Goal: Information Seeking & Learning: Compare options

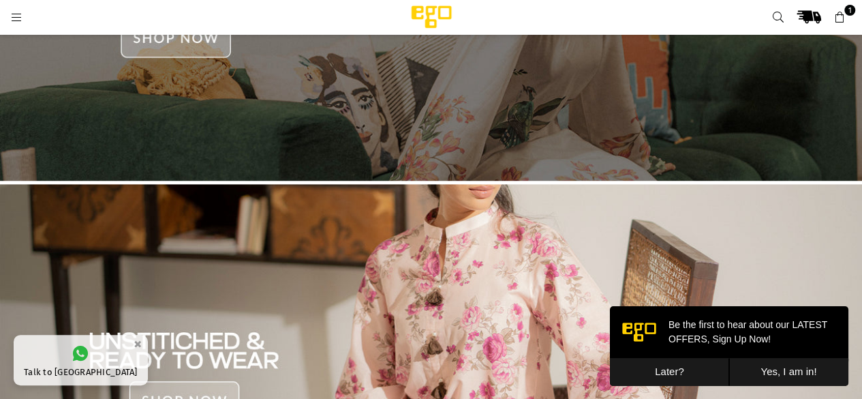
click at [232, 283] on img at bounding box center [431, 368] width 862 height 369
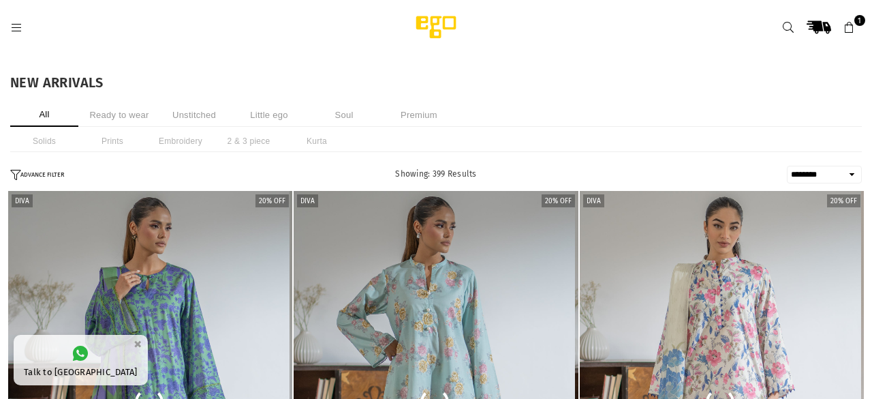
select select "******"
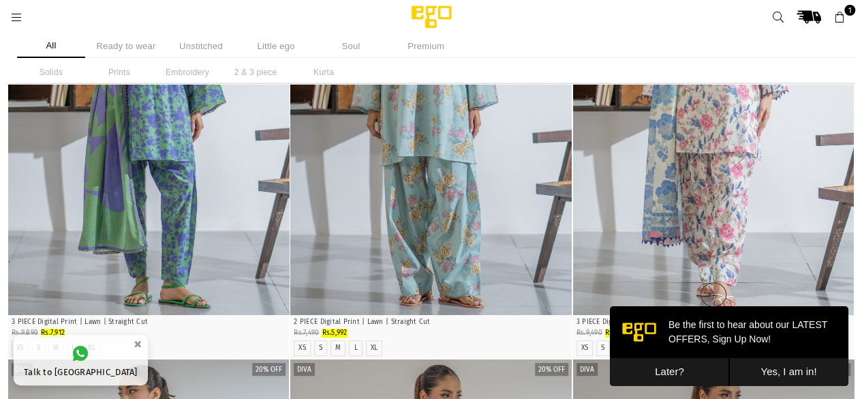
click at [671, 183] on img "1 / 4" at bounding box center [713, 103] width 281 height 422
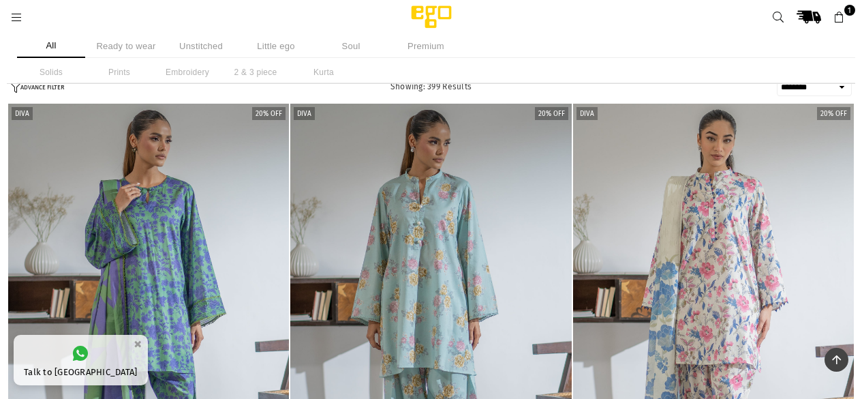
select select "******"
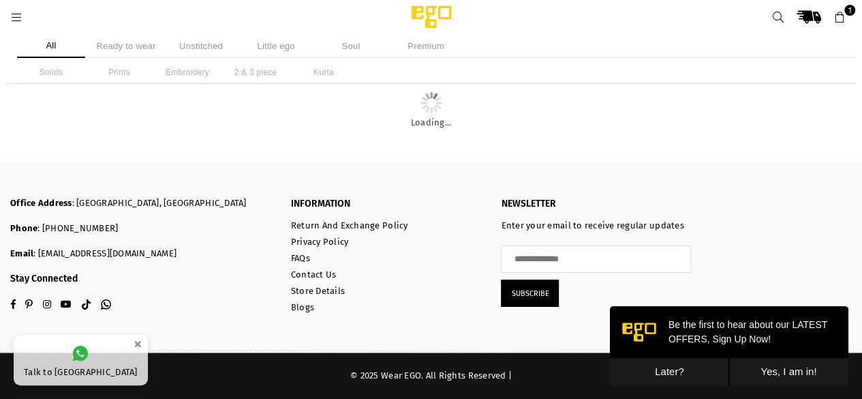
scroll to position [3708, 0]
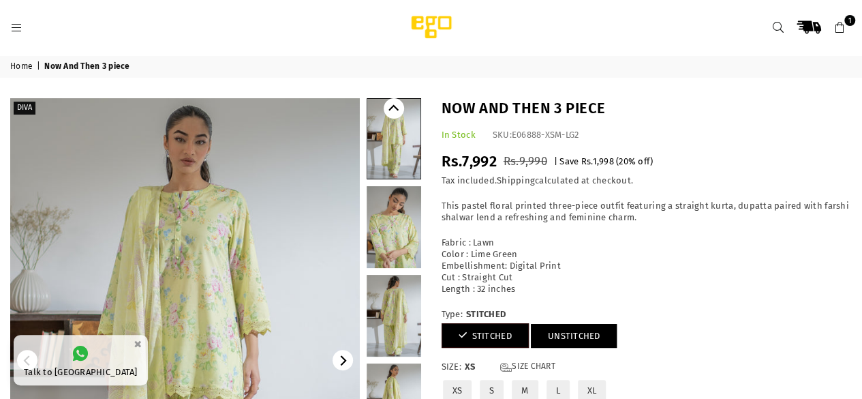
click at [541, 339] on link "UNSTITCHED" at bounding box center [574, 336] width 87 height 24
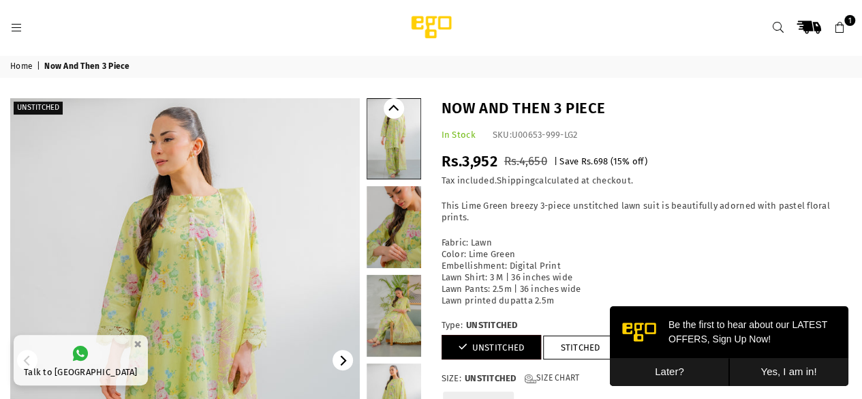
click at [394, 237] on link at bounding box center [394, 227] width 55 height 82
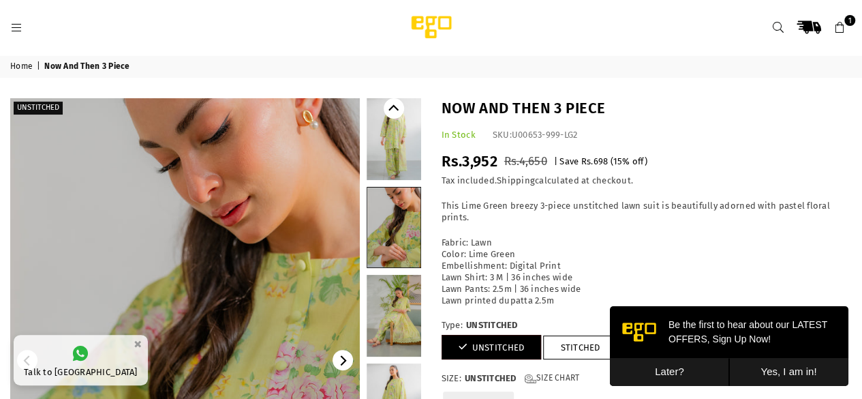
click at [401, 341] on link at bounding box center [394, 316] width 55 height 82
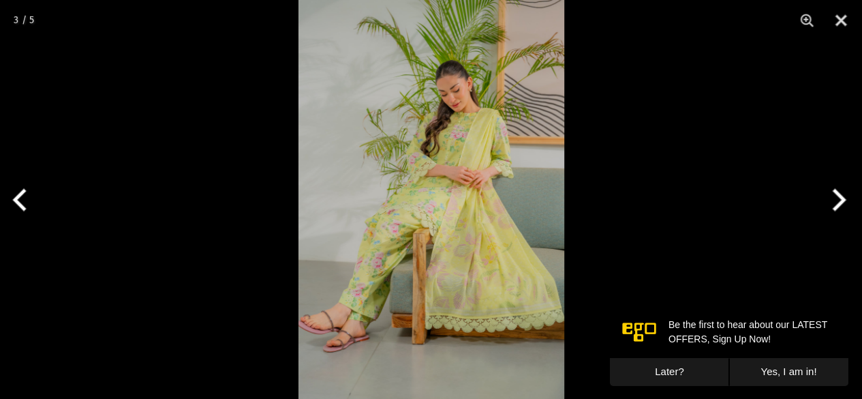
click at [367, 273] on img at bounding box center [431, 199] width 266 height 399
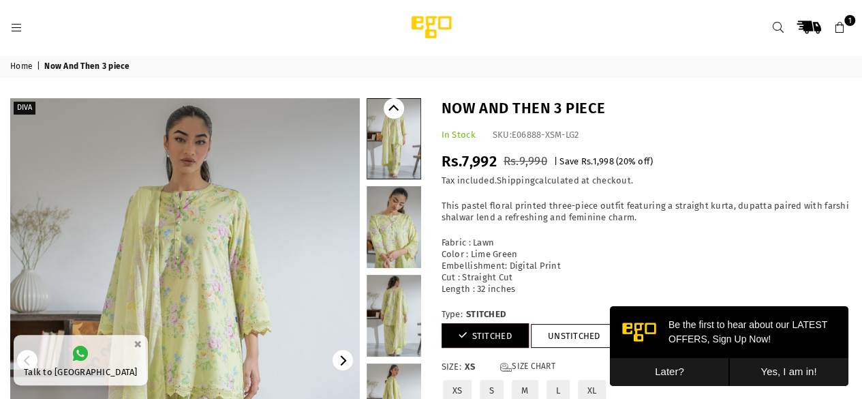
click at [397, 238] on link at bounding box center [394, 227] width 55 height 82
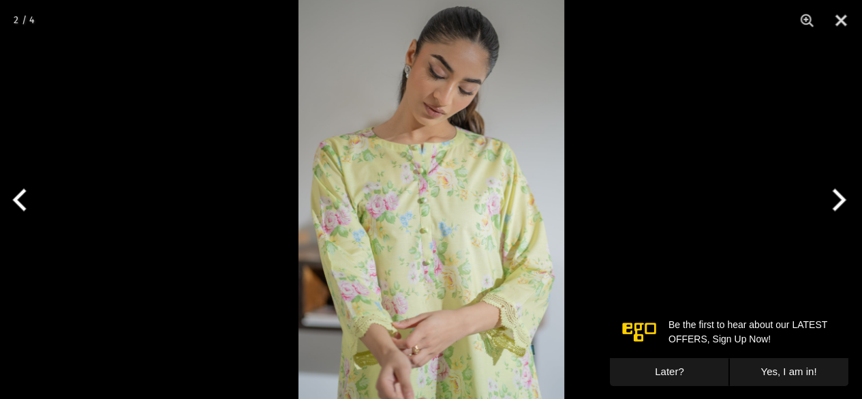
click at [390, 211] on img at bounding box center [431, 199] width 266 height 399
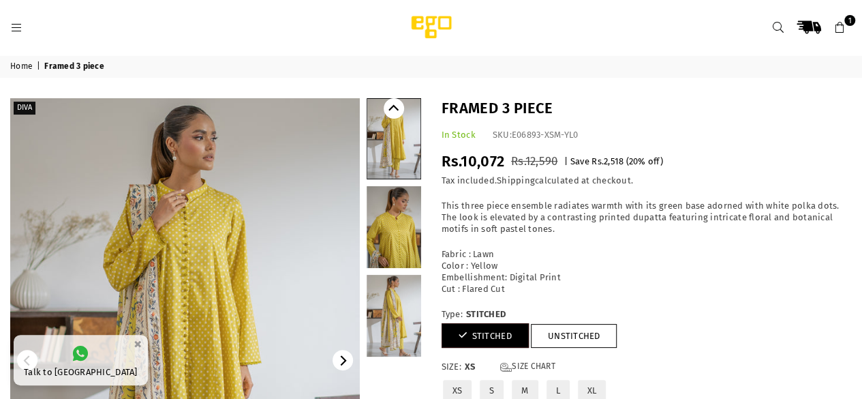
click at [409, 255] on link at bounding box center [394, 227] width 55 height 82
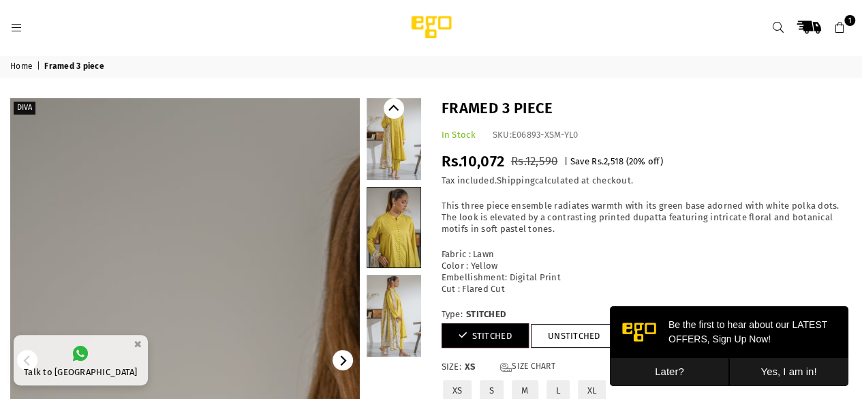
click at [241, 333] on link at bounding box center [185, 360] width 350 height 524
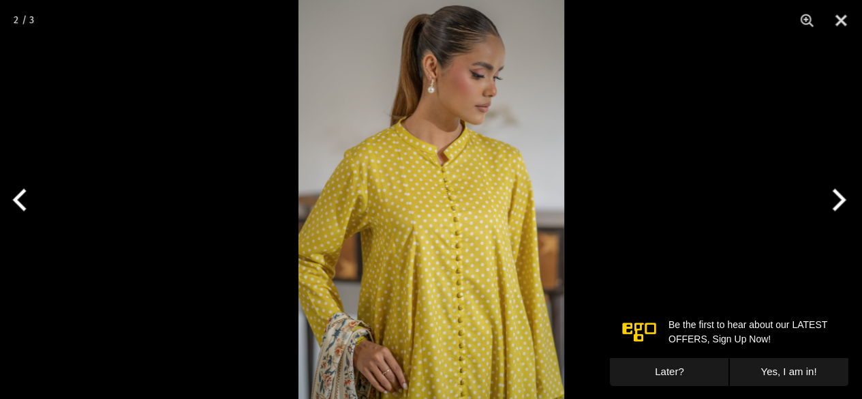
click at [443, 281] on img at bounding box center [431, 199] width 266 height 399
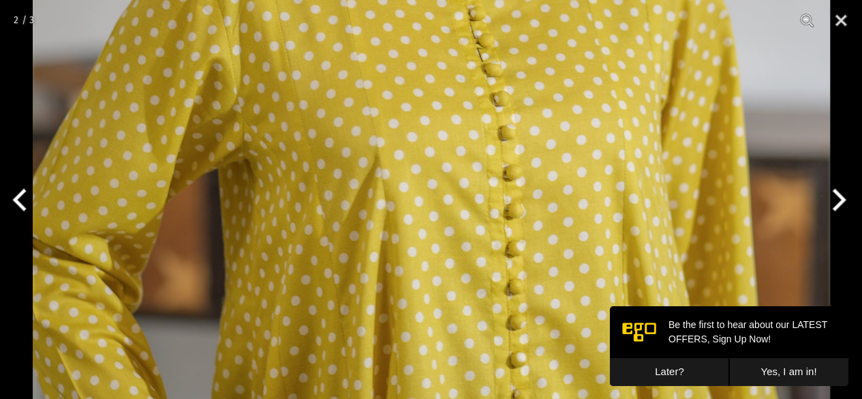
click at [845, 191] on button "Next" at bounding box center [836, 200] width 51 height 68
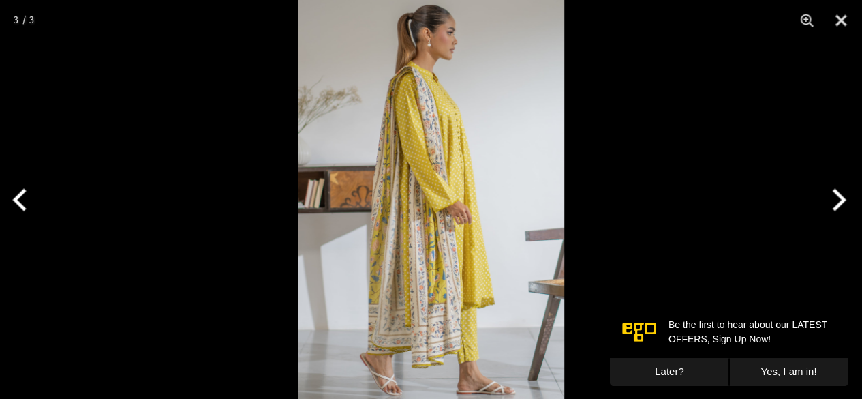
click at [378, 257] on img at bounding box center [431, 199] width 266 height 399
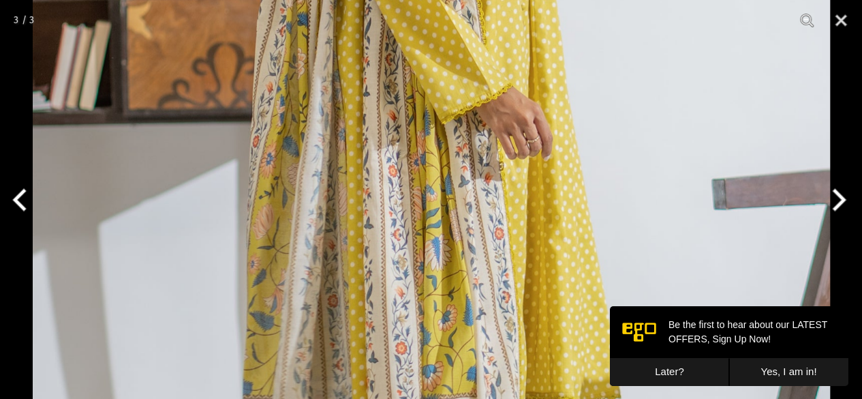
click at [448, 220] on img at bounding box center [431, 84] width 797 height 1196
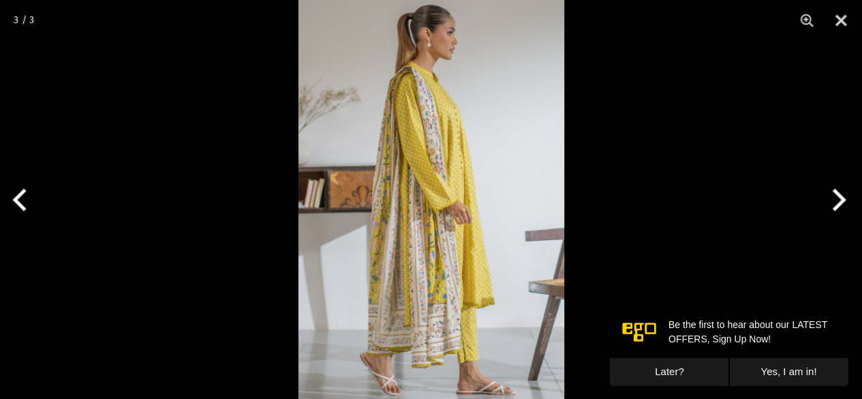
click at [448, 220] on img at bounding box center [431, 199] width 266 height 399
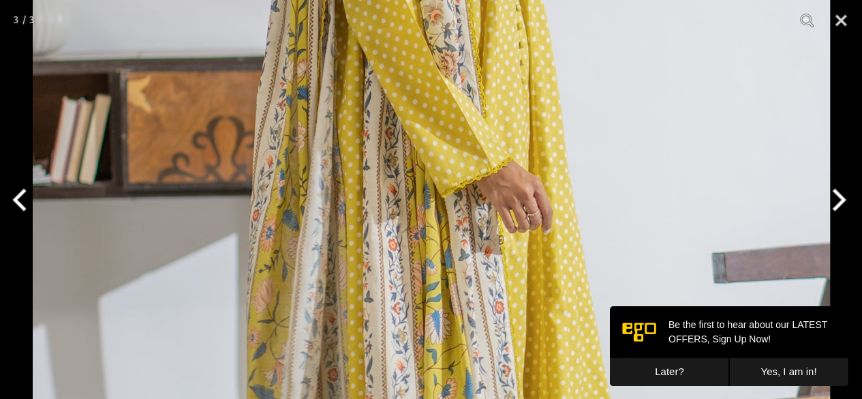
click at [834, 201] on button "Next" at bounding box center [836, 200] width 51 height 68
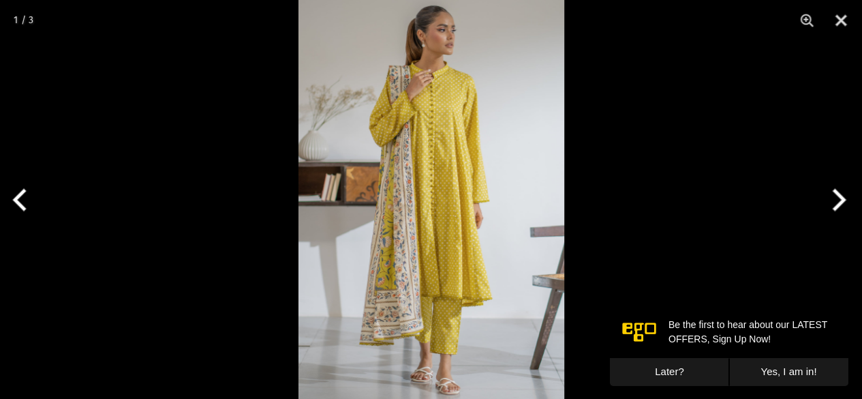
click at [834, 201] on button "Next" at bounding box center [836, 200] width 51 height 68
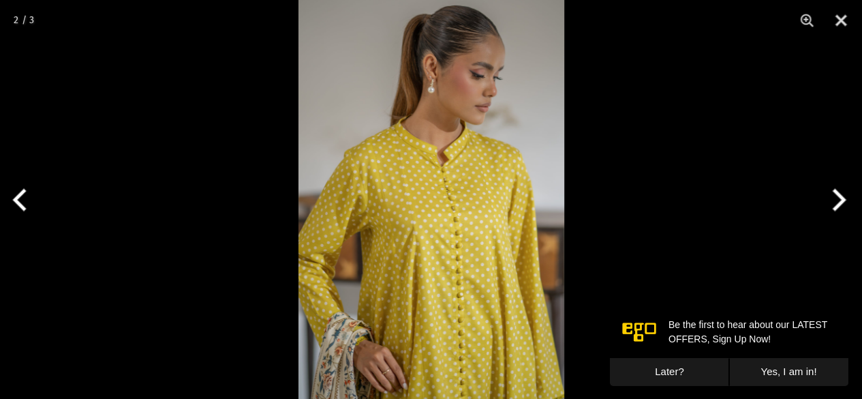
click at [834, 201] on button "Next" at bounding box center [836, 200] width 51 height 68
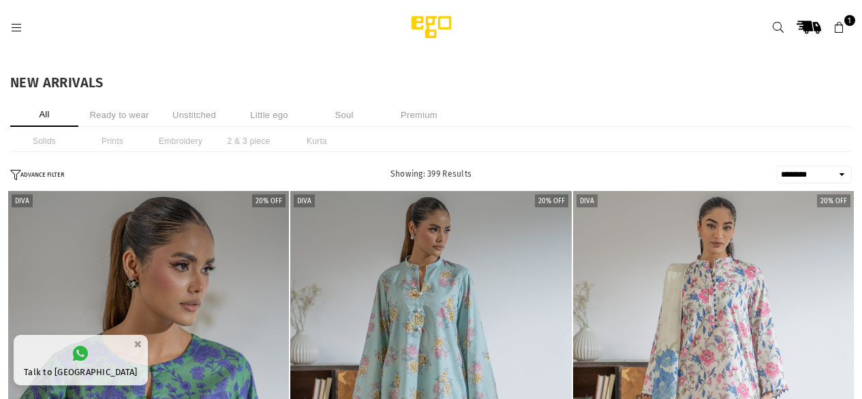
select select "******"
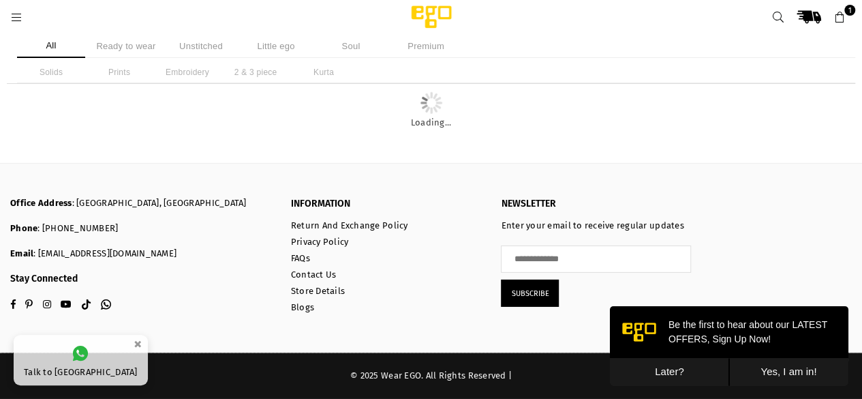
scroll to position [2239, 0]
click at [664, 372] on button "Later?" at bounding box center [669, 372] width 119 height 28
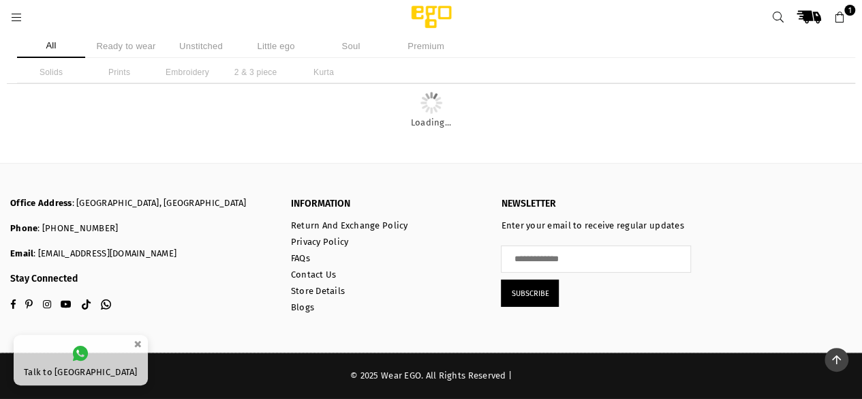
scroll to position [3384, 0]
click at [713, 38] on img "1 / 3" at bounding box center [713, 38] width 0 height 0
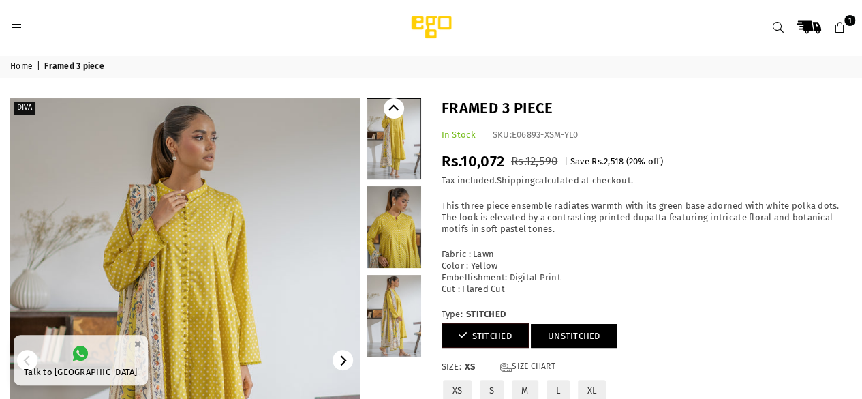
click at [576, 340] on link "UNSTITCHED" at bounding box center [574, 336] width 87 height 24
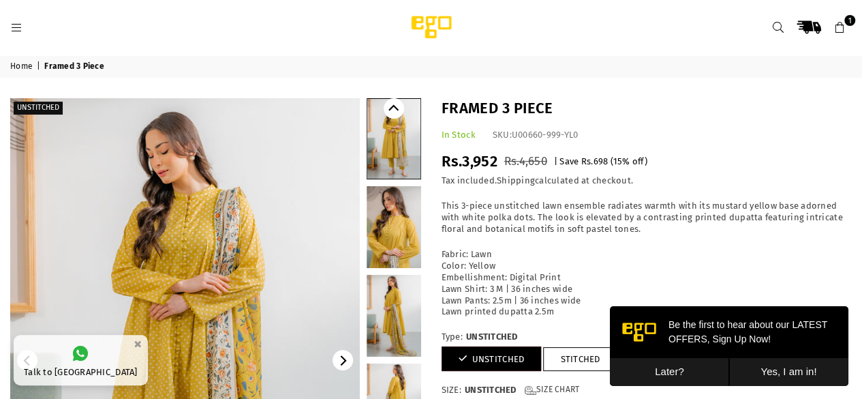
click at [394, 253] on link at bounding box center [394, 227] width 55 height 82
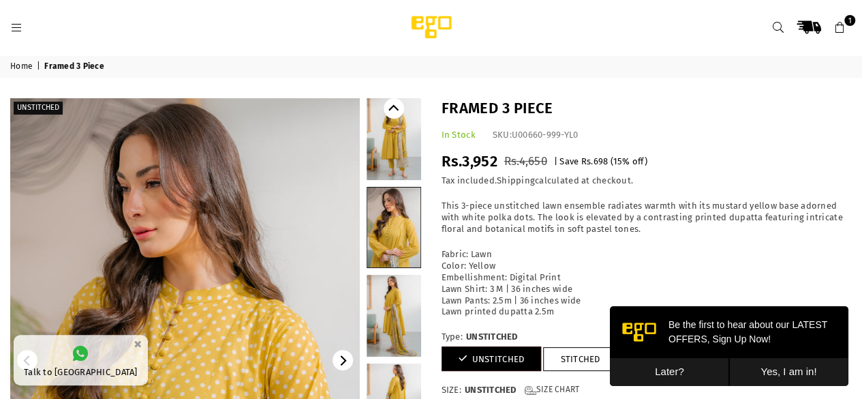
click at [403, 309] on link at bounding box center [394, 316] width 55 height 82
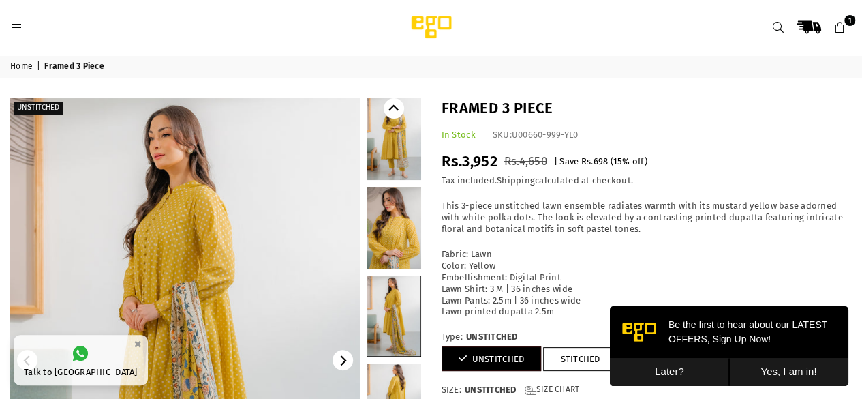
click at [189, 340] on link at bounding box center [185, 360] width 350 height 524
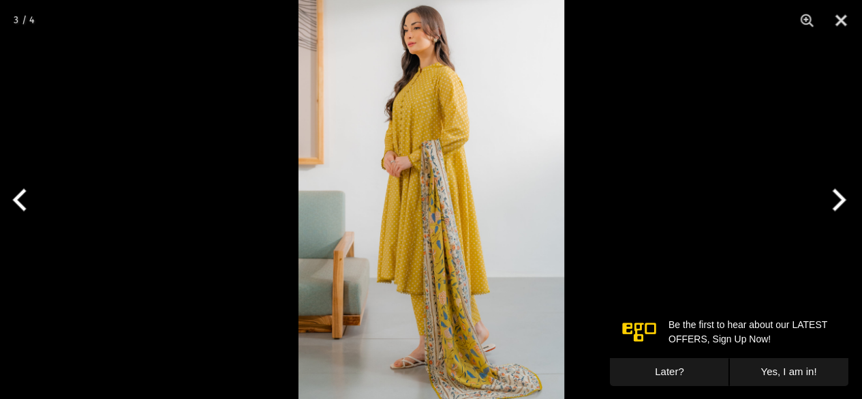
click at [414, 296] on img at bounding box center [431, 199] width 266 height 399
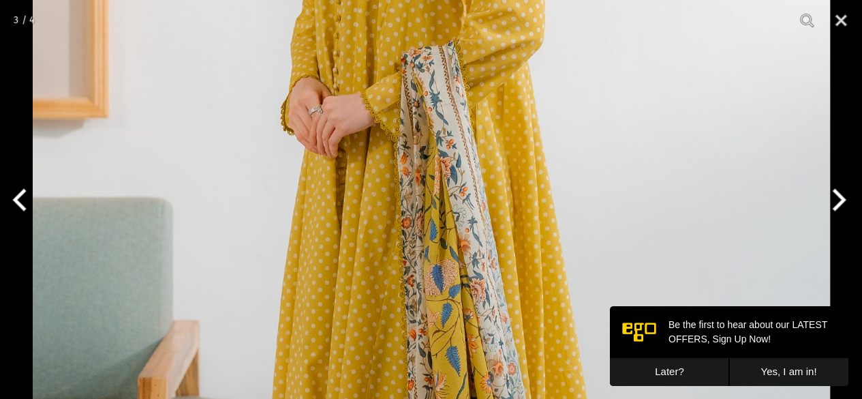
click at [380, 117] on img at bounding box center [431, 224] width 797 height 1196
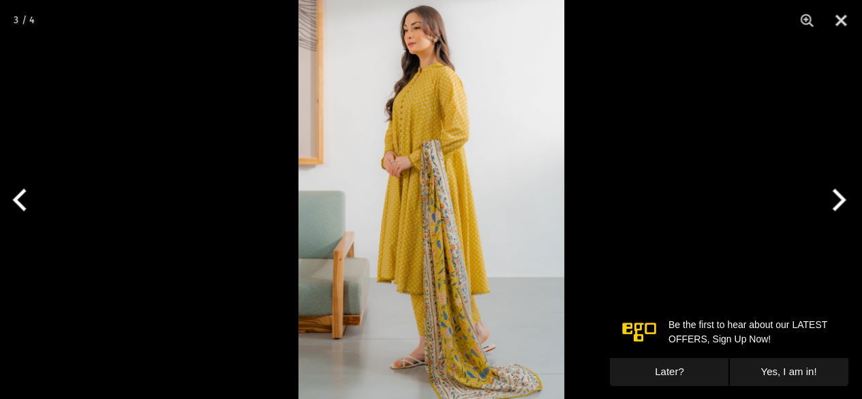
click at [402, 164] on img at bounding box center [431, 199] width 266 height 399
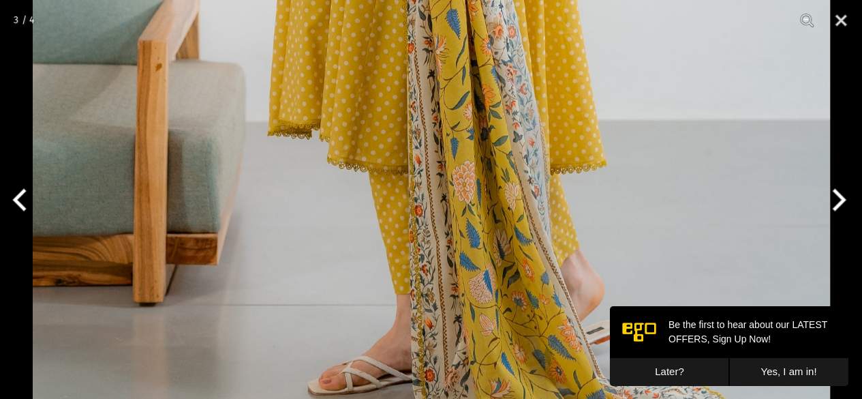
click at [838, 200] on button "Next" at bounding box center [836, 200] width 51 height 68
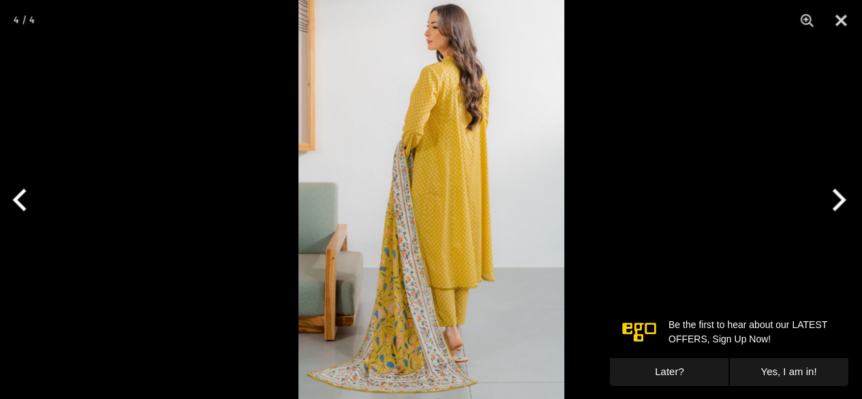
click at [838, 200] on button "Next" at bounding box center [836, 200] width 51 height 68
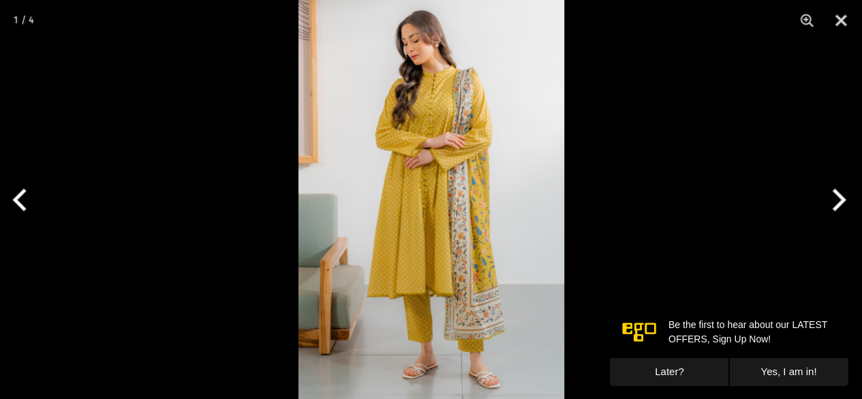
click at [416, 299] on img at bounding box center [431, 199] width 266 height 399
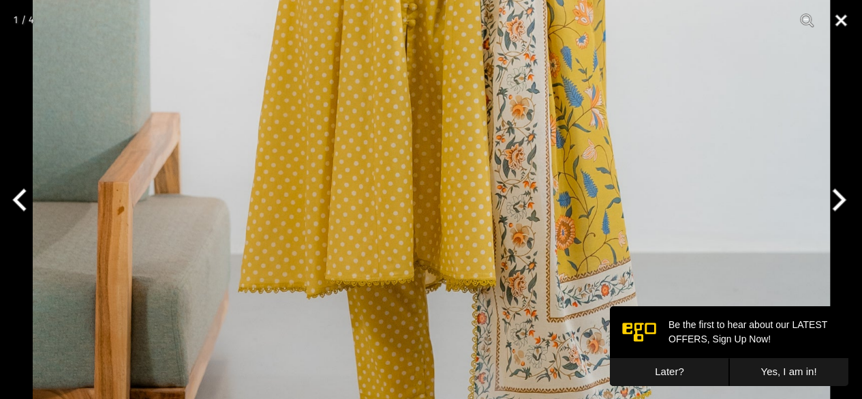
click at [844, 20] on button "Close" at bounding box center [841, 20] width 34 height 41
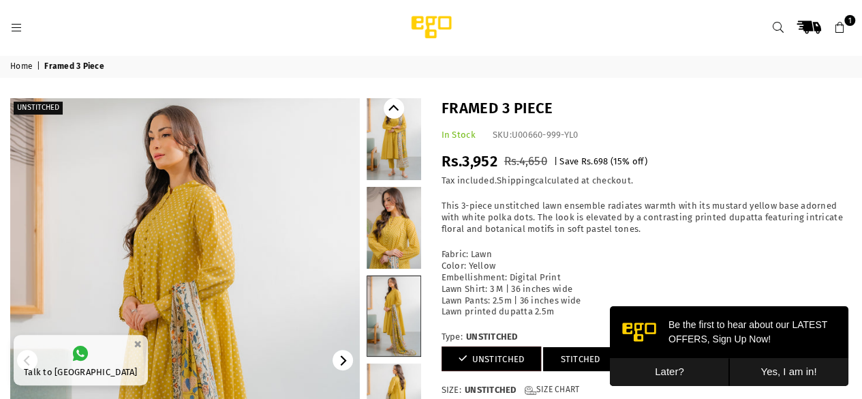
click at [587, 357] on link "STITCHED" at bounding box center [580, 359] width 74 height 24
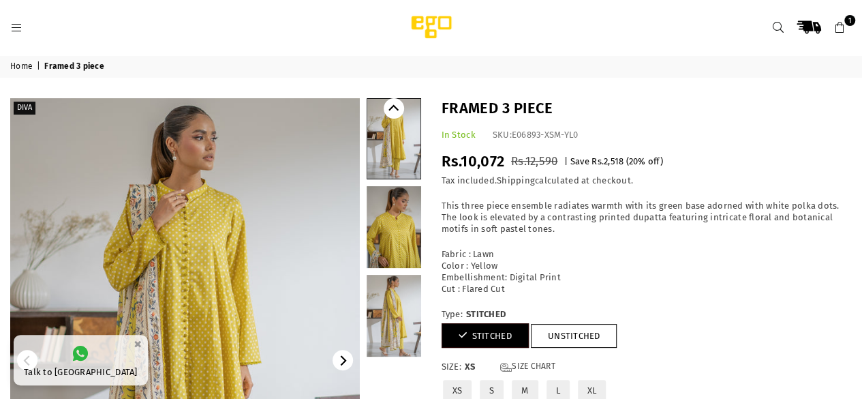
click at [236, 369] on img at bounding box center [185, 360] width 350 height 524
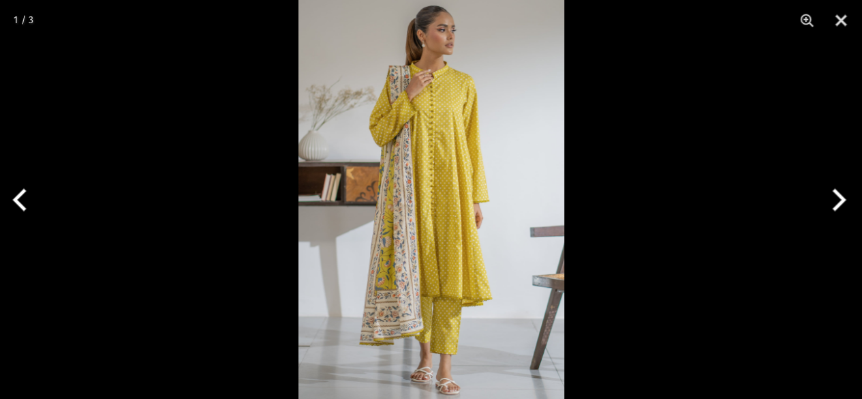
click at [435, 297] on img at bounding box center [431, 199] width 266 height 399
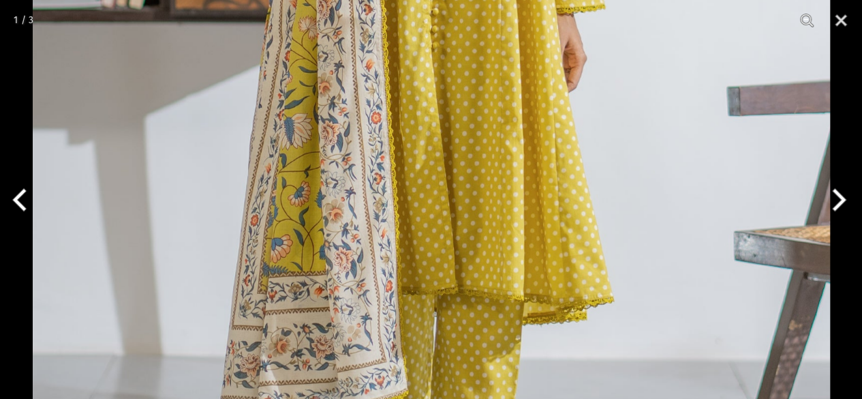
click at [435, 297] on img at bounding box center [431, 3] width 797 height 1196
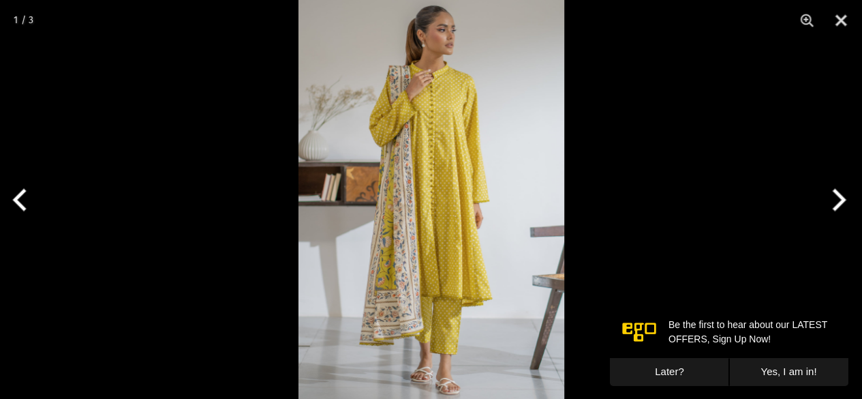
click at [435, 297] on img at bounding box center [431, 199] width 266 height 399
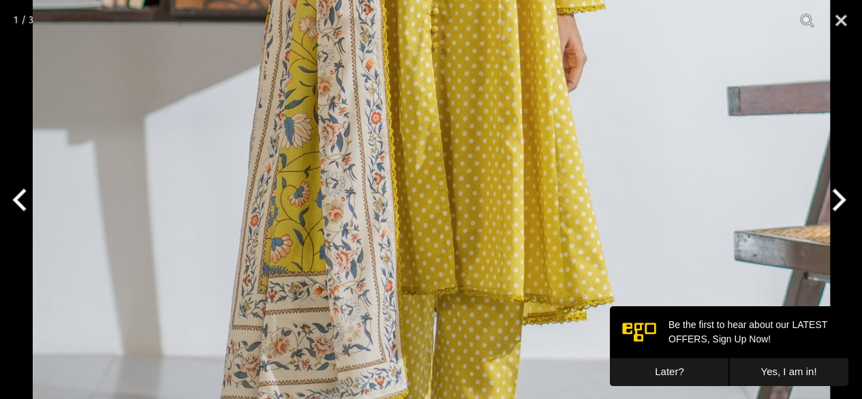
click at [835, 196] on button "Next" at bounding box center [836, 200] width 51 height 68
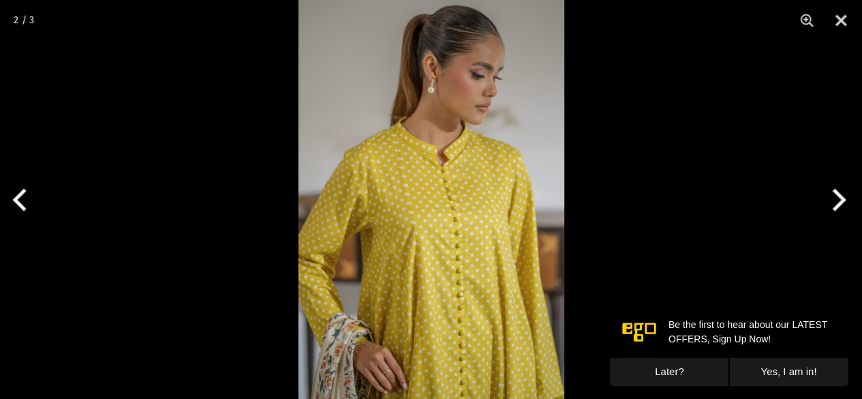
click at [549, 318] on img at bounding box center [431, 199] width 266 height 399
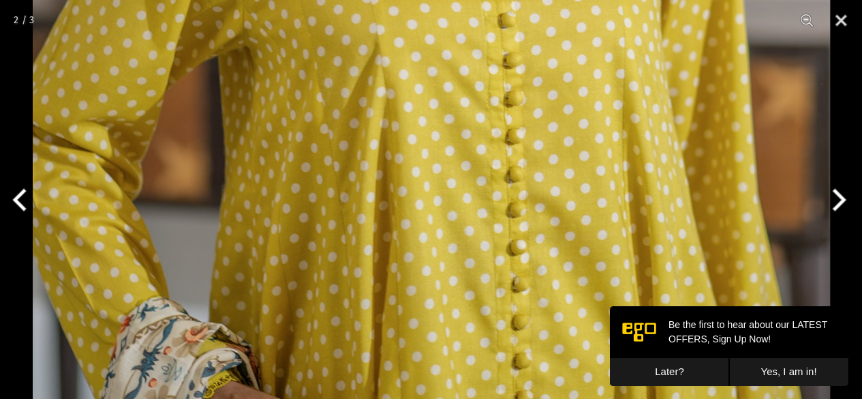
click at [831, 198] on button "Next" at bounding box center [836, 200] width 51 height 68
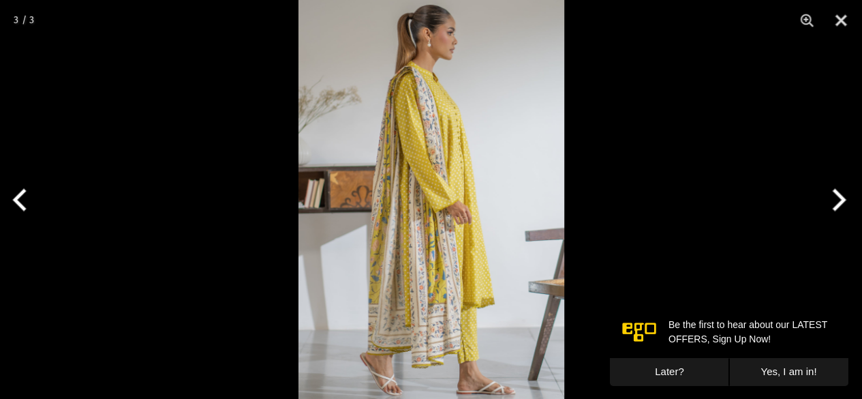
click at [470, 303] on img at bounding box center [431, 199] width 266 height 399
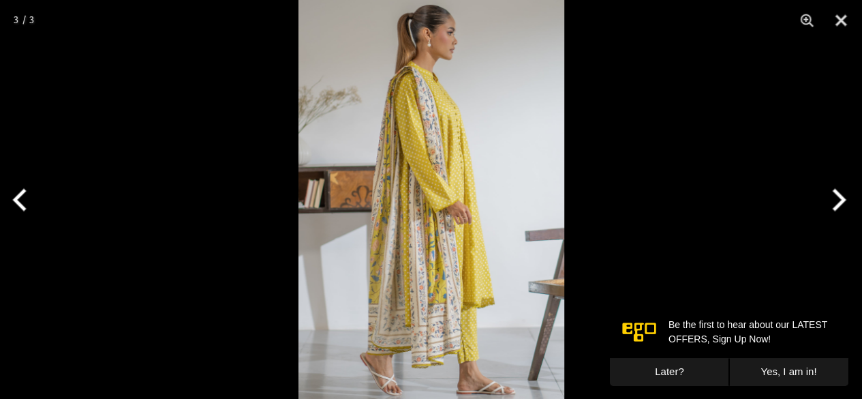
click at [452, 202] on img at bounding box center [431, 199] width 266 height 399
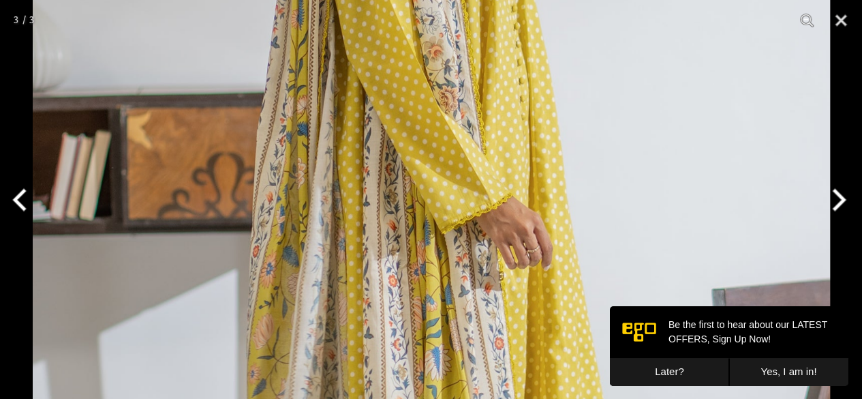
click at [473, 71] on img at bounding box center [431, 194] width 797 height 1196
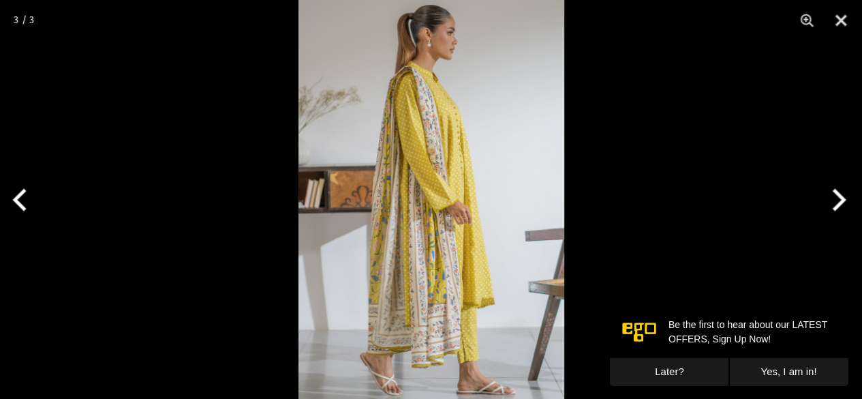
click at [324, 136] on img at bounding box center [431, 199] width 266 height 399
click at [839, 200] on button "Next" at bounding box center [836, 200] width 51 height 68
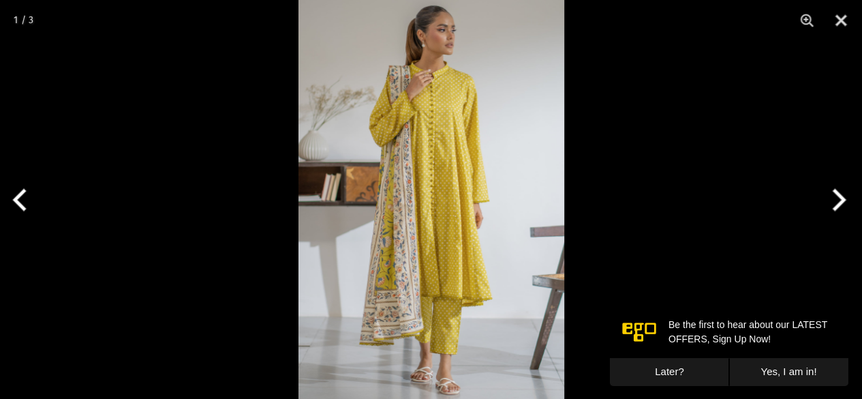
click at [474, 305] on img at bounding box center [431, 199] width 266 height 399
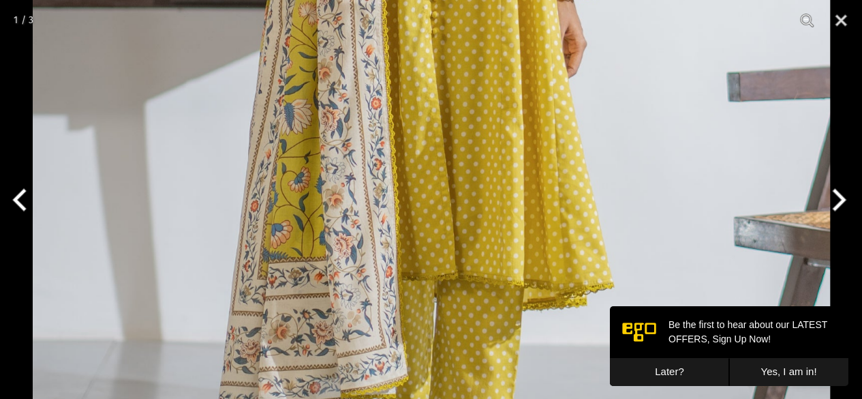
click at [840, 194] on button "Next" at bounding box center [836, 200] width 51 height 68
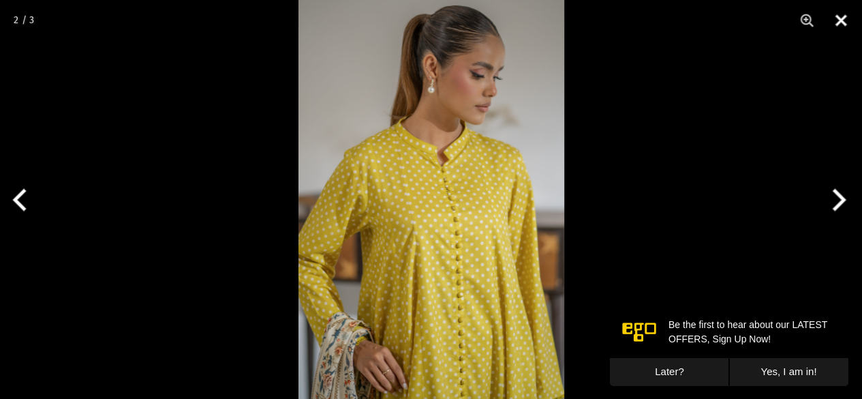
click at [842, 22] on button "Close" at bounding box center [841, 20] width 34 height 41
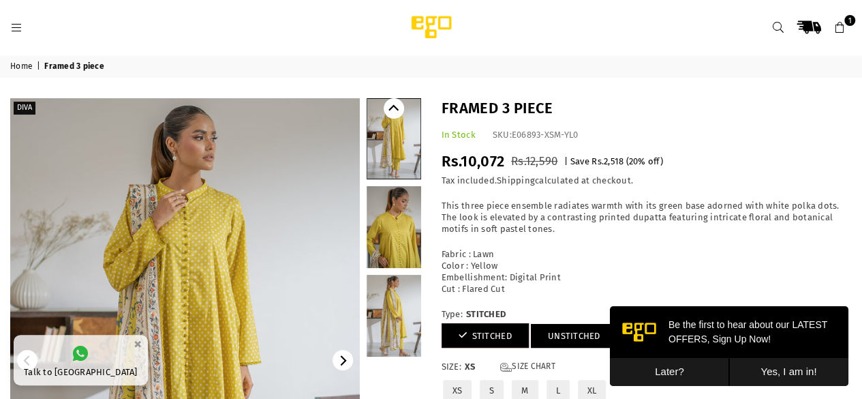
click at [570, 335] on link "UNSTITCHED" at bounding box center [574, 336] width 87 height 24
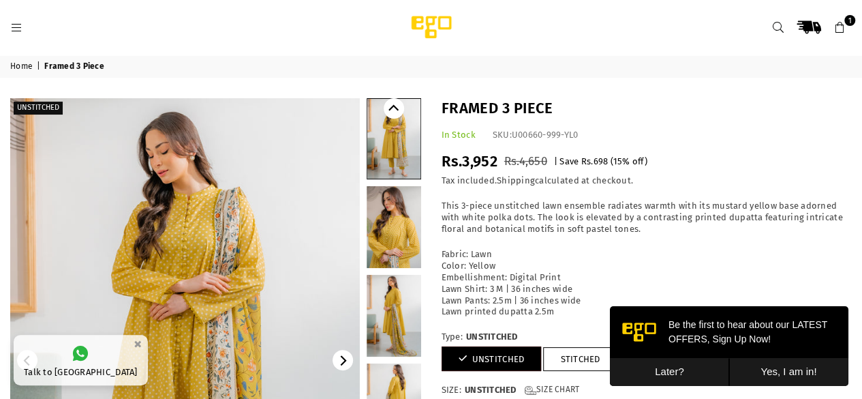
click at [670, 369] on button "Later?" at bounding box center [669, 372] width 119 height 28
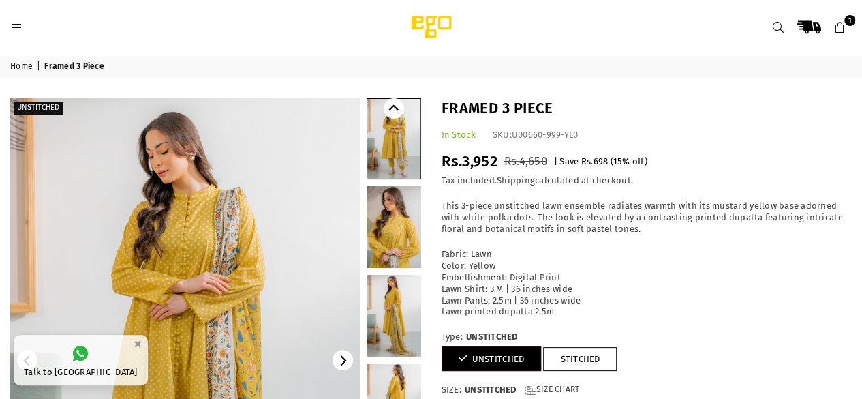
click at [401, 390] on link at bounding box center [394, 404] width 55 height 82
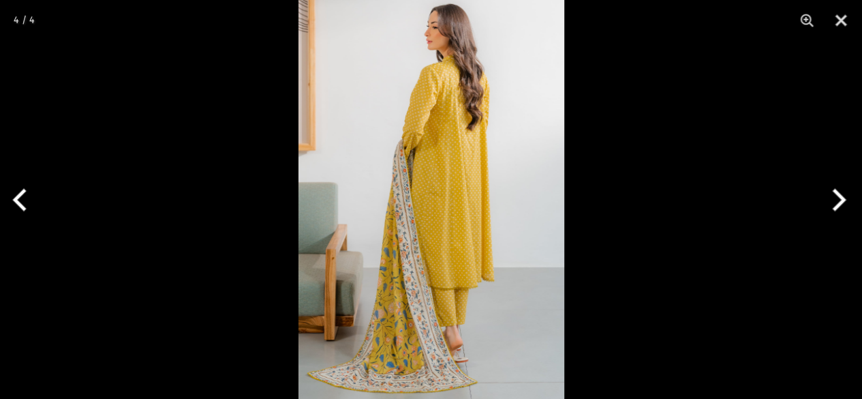
click at [439, 223] on img at bounding box center [431, 199] width 266 height 399
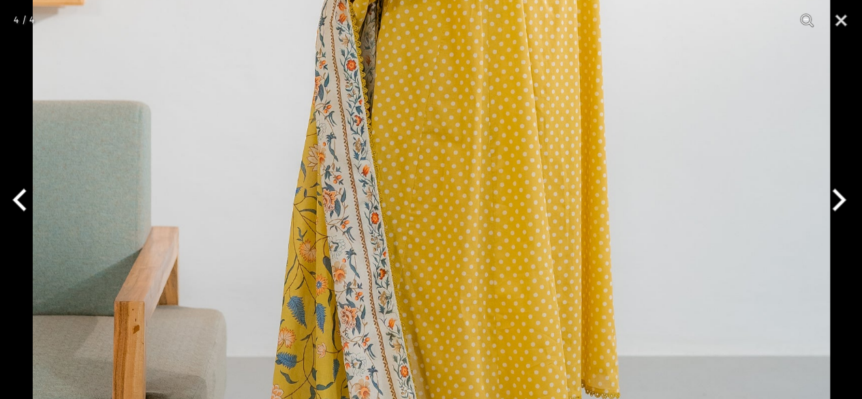
click at [497, 124] on img at bounding box center [431, 152] width 797 height 1196
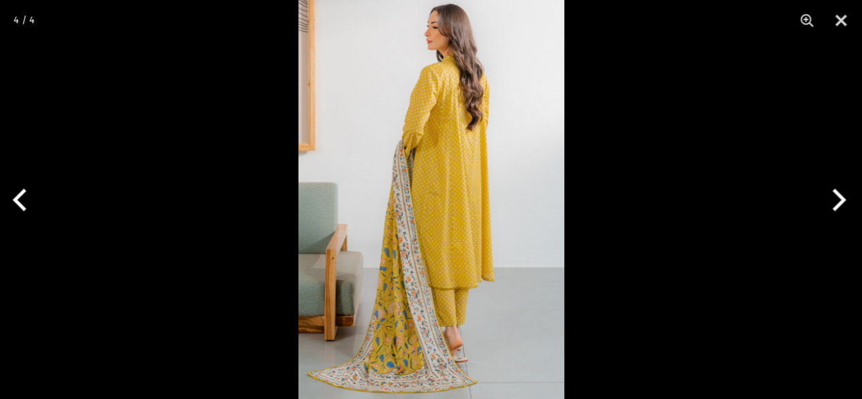
click at [399, 281] on img at bounding box center [431, 199] width 266 height 399
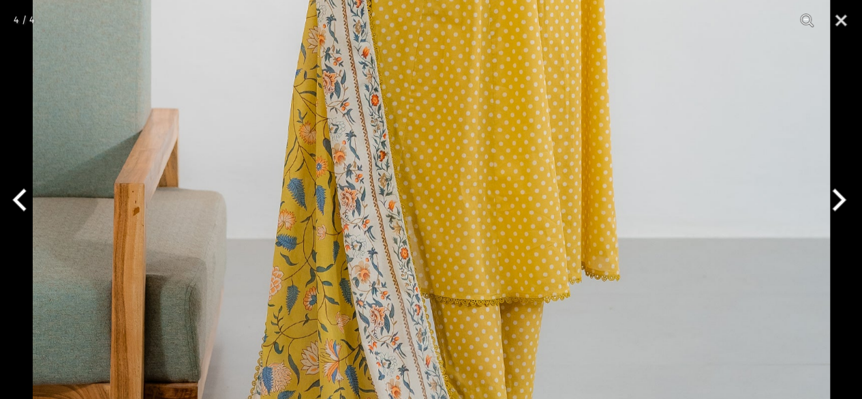
click at [844, 197] on button "Next" at bounding box center [836, 200] width 51 height 68
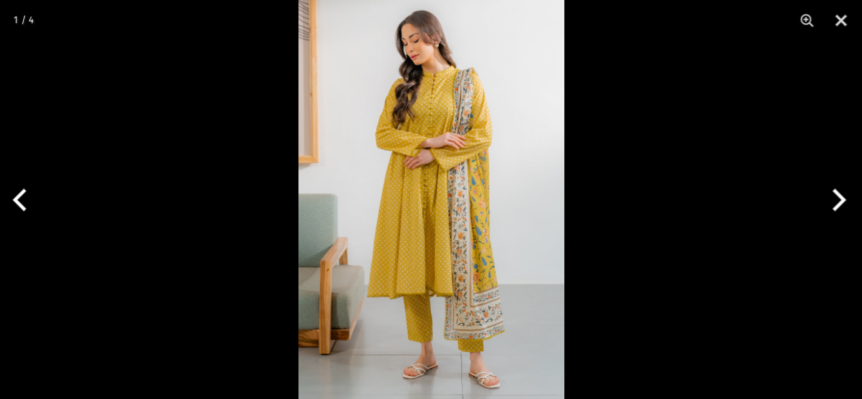
click at [844, 197] on button "Next" at bounding box center [836, 200] width 51 height 68
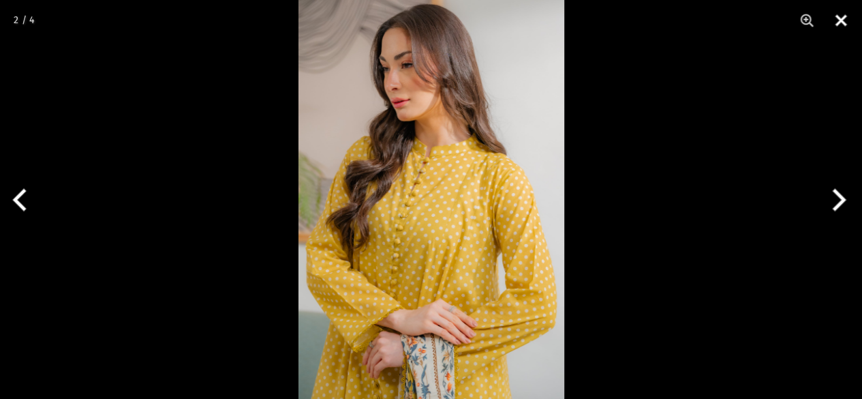
click at [843, 14] on button "Close" at bounding box center [841, 20] width 34 height 41
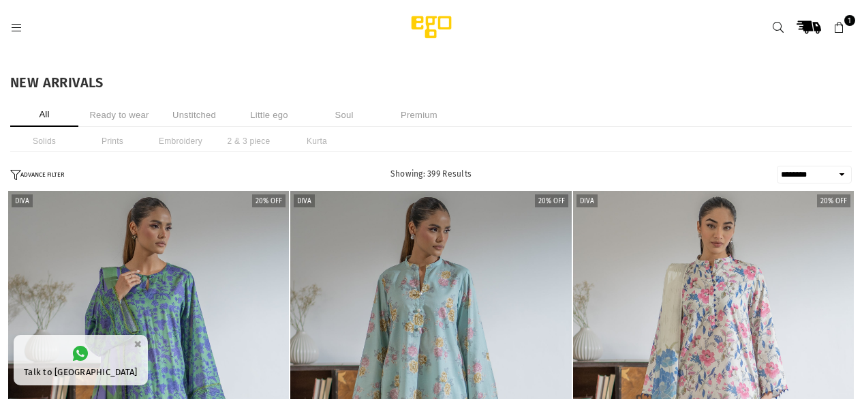
select select "******"
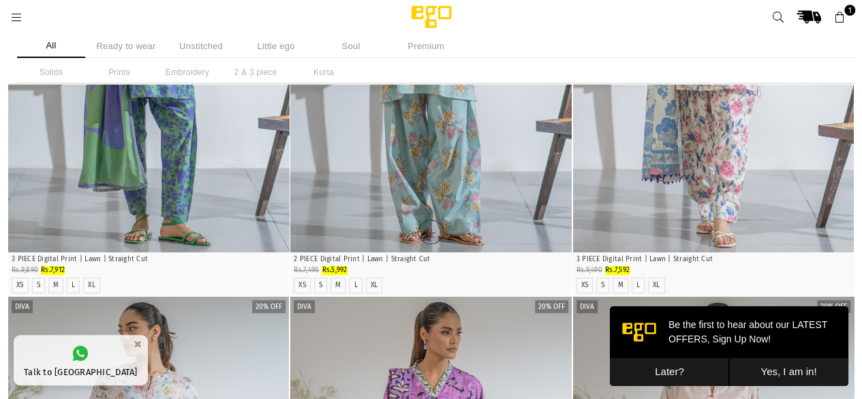
scroll to position [273, 0]
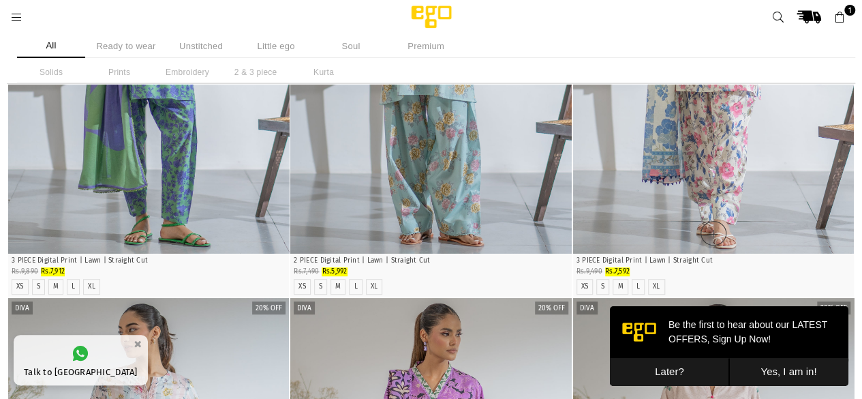
click at [698, 164] on img "1 / 4" at bounding box center [713, 42] width 281 height 422
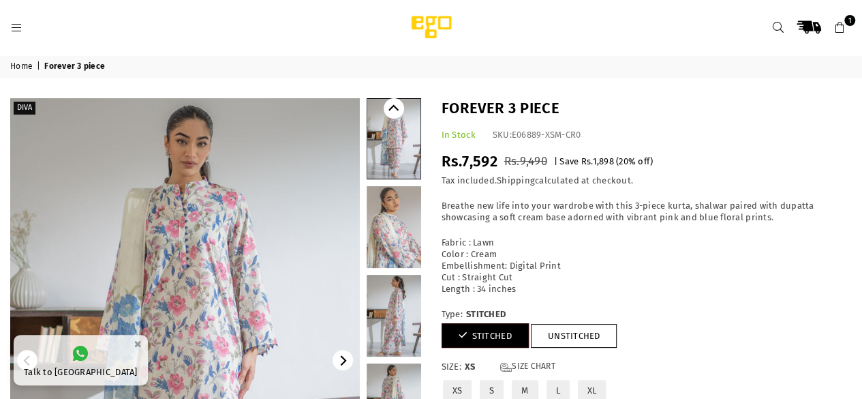
click at [185, 286] on img at bounding box center [185, 360] width 350 height 524
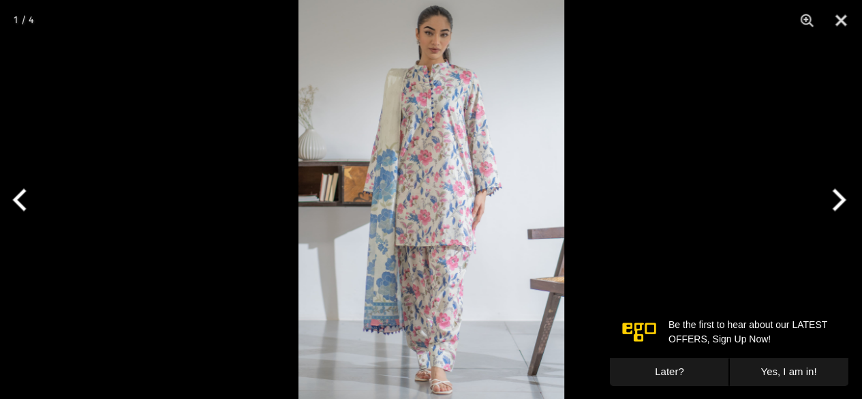
click at [838, 200] on button "Next" at bounding box center [836, 200] width 51 height 68
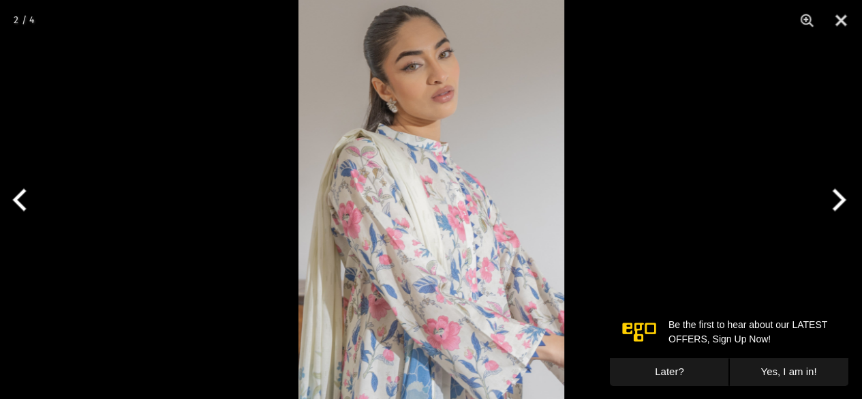
click at [838, 200] on button "Next" at bounding box center [836, 200] width 51 height 68
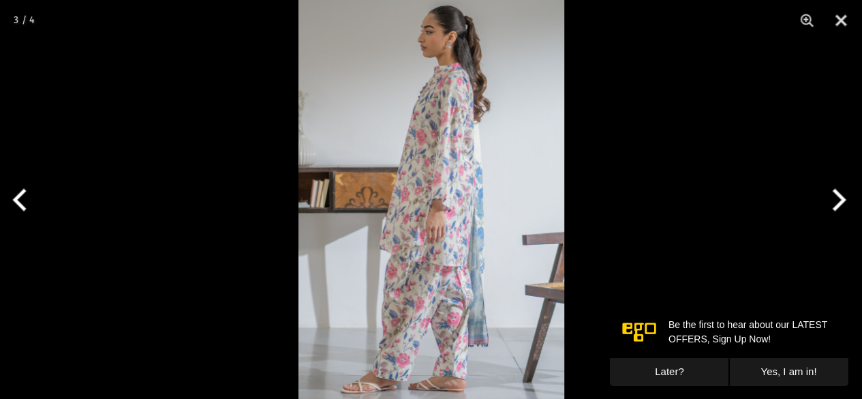
click at [838, 200] on button "Next" at bounding box center [836, 200] width 51 height 68
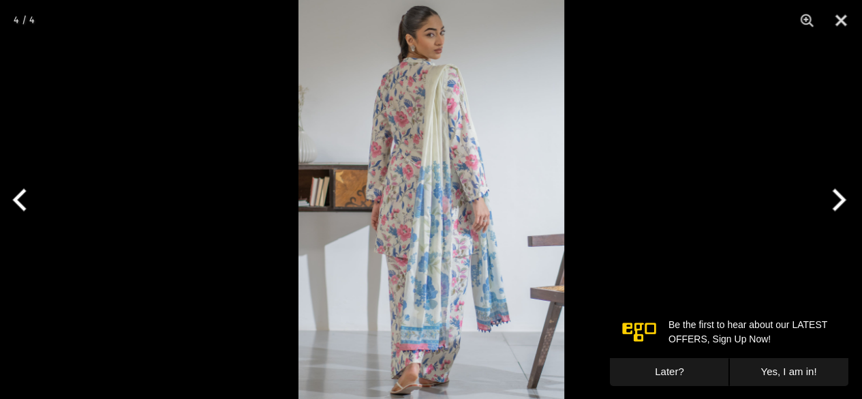
click at [838, 200] on button "Next" at bounding box center [836, 200] width 51 height 68
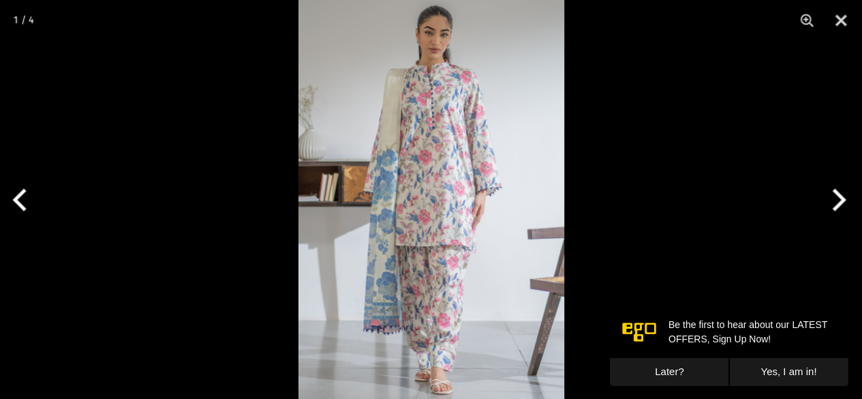
click at [838, 200] on button "Next" at bounding box center [836, 200] width 51 height 68
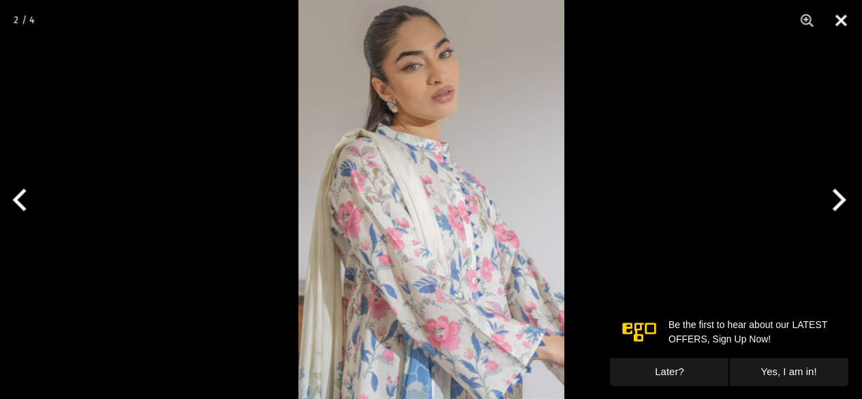
click at [842, 20] on button "Close" at bounding box center [841, 20] width 34 height 41
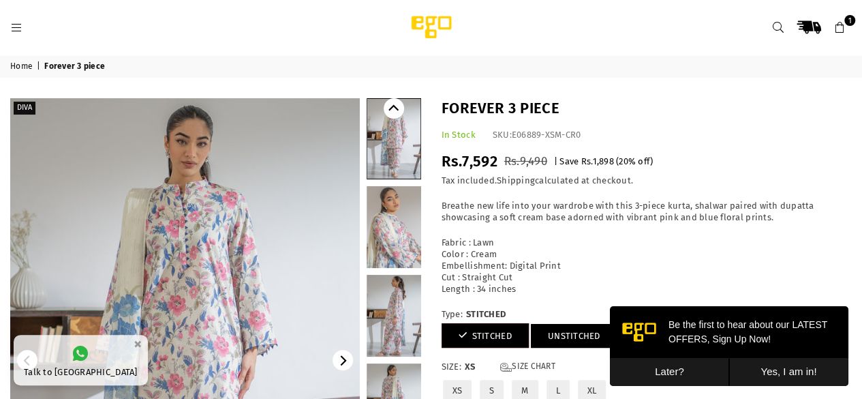
click at [551, 330] on link "UNSTITCHED" at bounding box center [574, 336] width 87 height 24
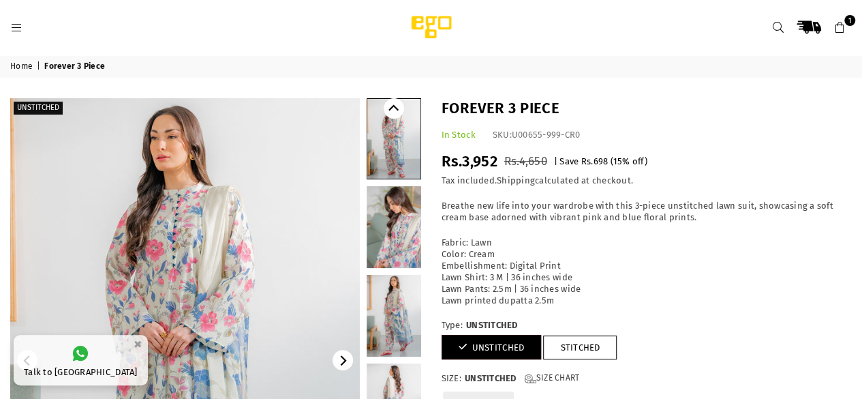
click at [397, 221] on link at bounding box center [394, 227] width 55 height 82
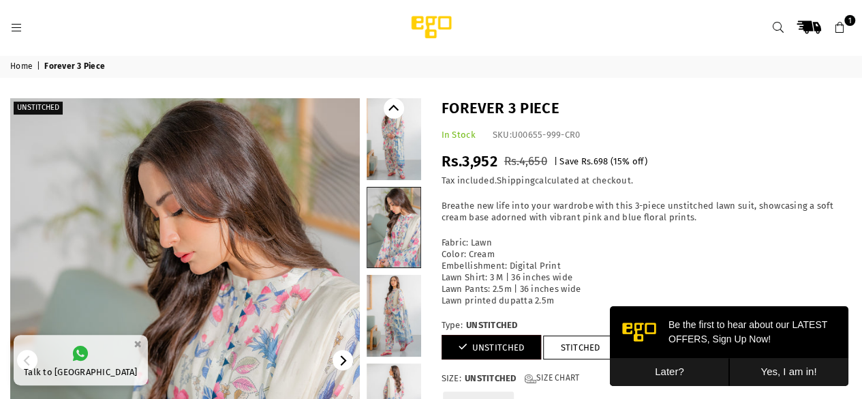
click at [395, 296] on link at bounding box center [394, 316] width 55 height 82
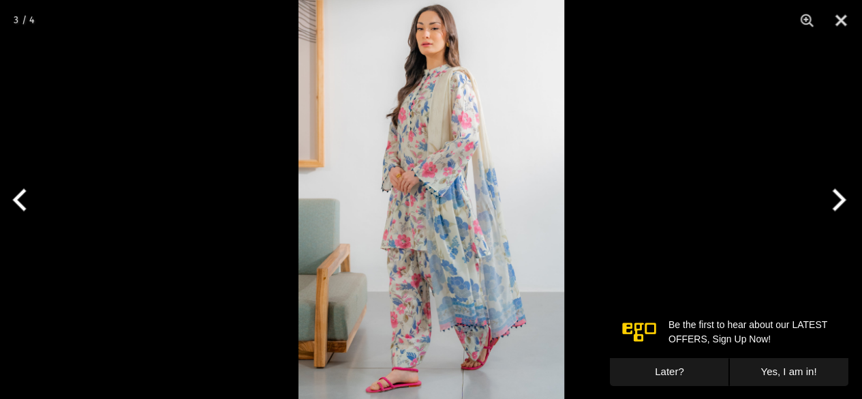
click at [415, 138] on img at bounding box center [431, 199] width 266 height 399
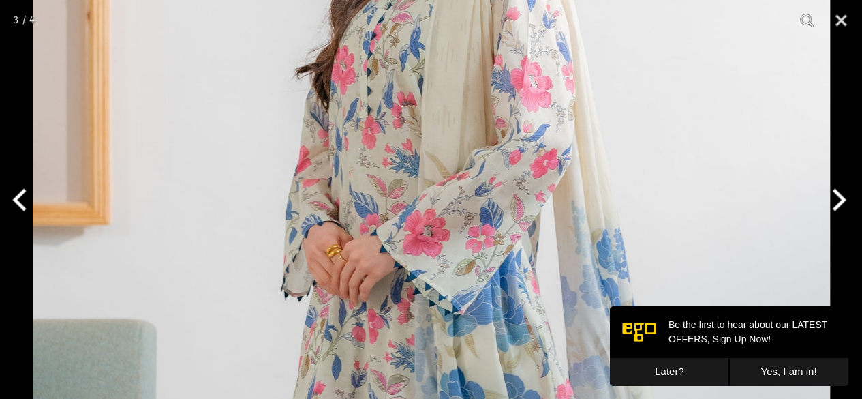
click at [841, 197] on button "Next" at bounding box center [836, 200] width 51 height 68
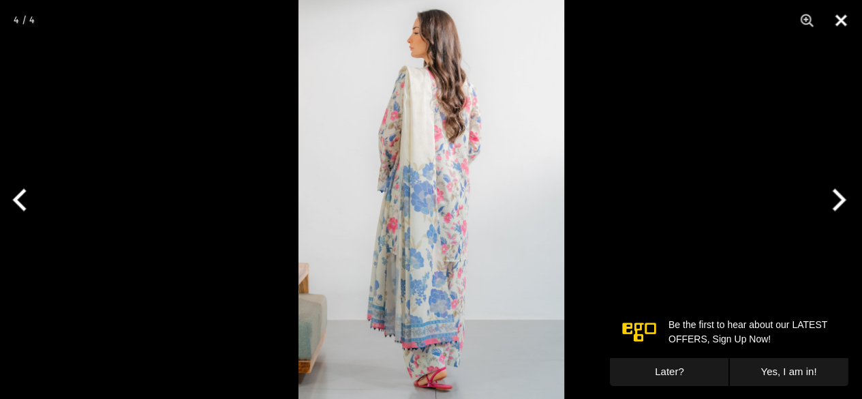
click at [842, 21] on button "Close" at bounding box center [841, 20] width 34 height 41
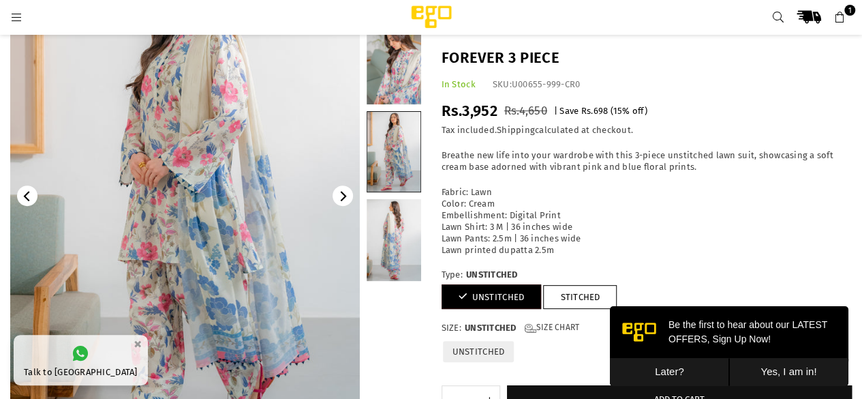
scroll to position [252, 0]
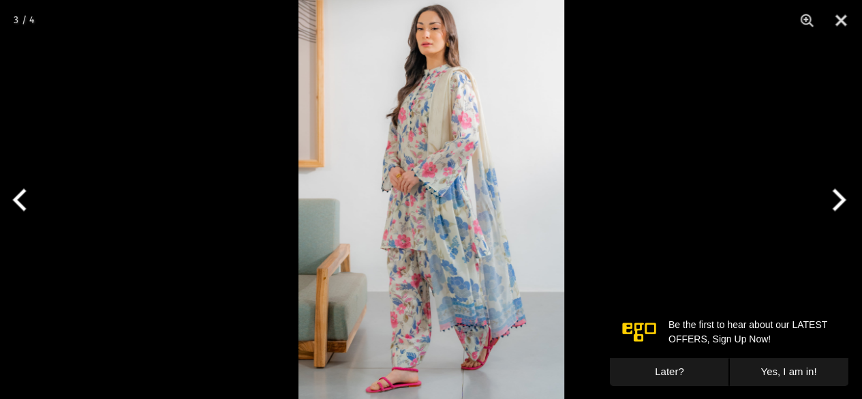
click at [403, 234] on img at bounding box center [431, 199] width 266 height 399
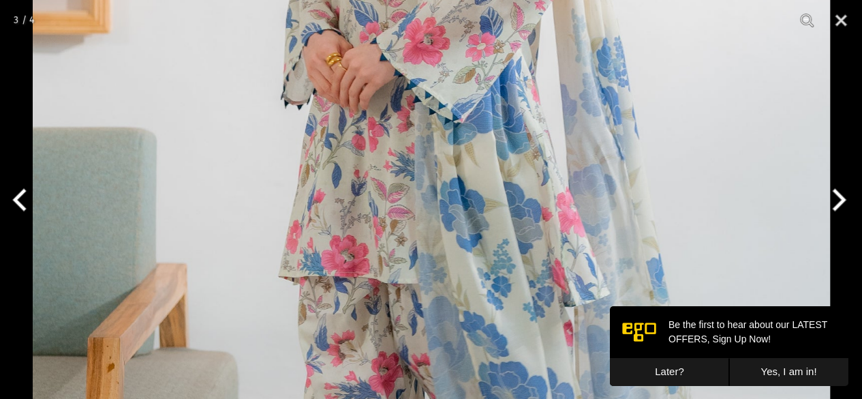
click at [343, 234] on img at bounding box center [431, 131] width 797 height 1196
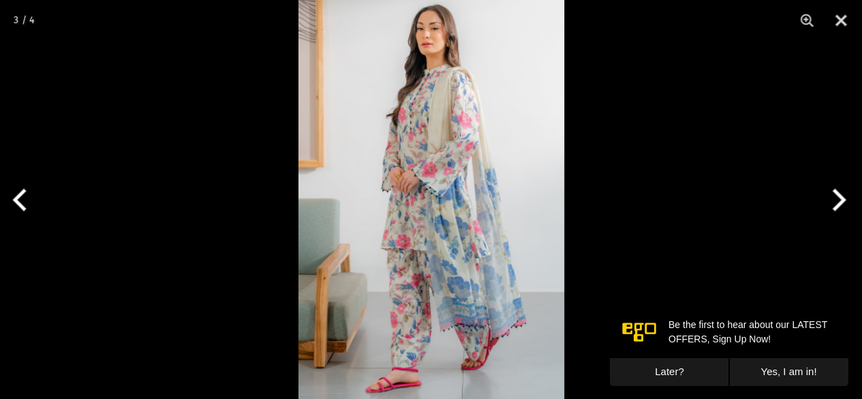
click at [835, 196] on button "Next" at bounding box center [836, 200] width 51 height 68
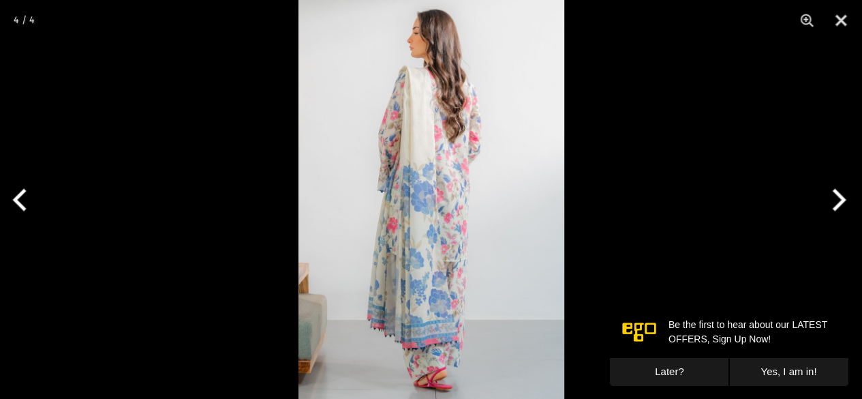
click at [421, 328] on img at bounding box center [431, 199] width 266 height 399
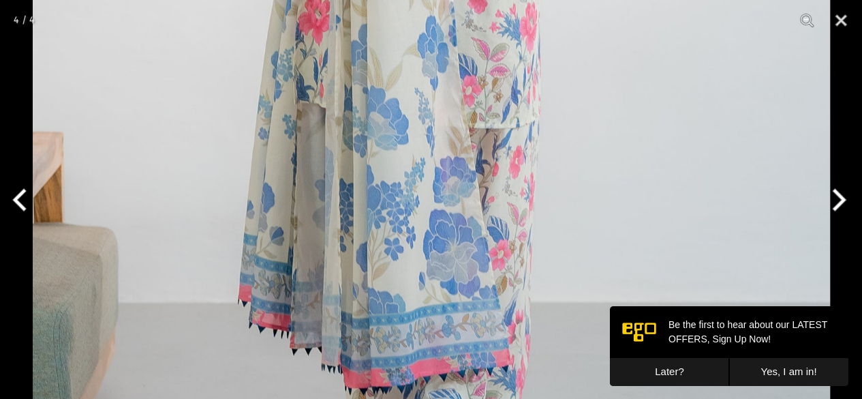
click at [664, 372] on button "Later?" at bounding box center [669, 372] width 119 height 28
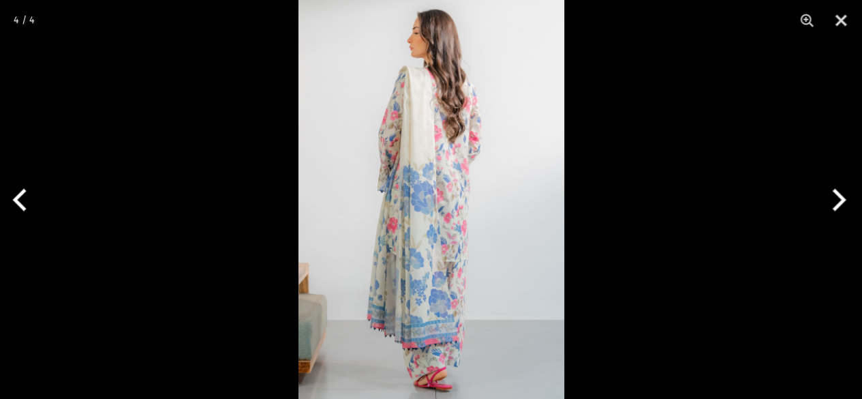
click at [842, 196] on button "Next" at bounding box center [836, 200] width 51 height 68
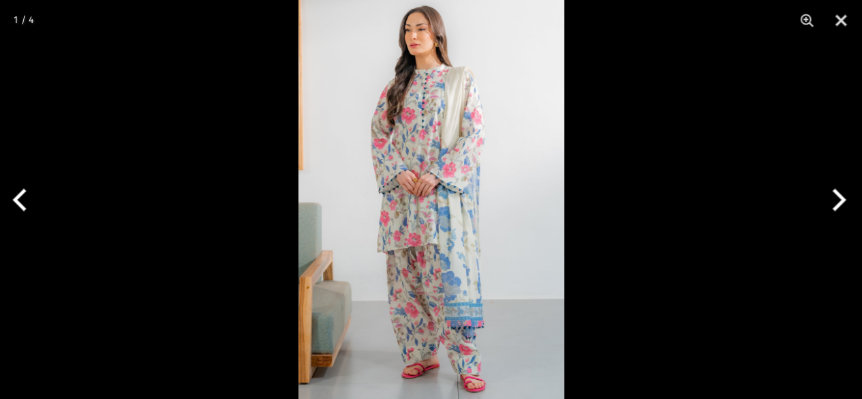
click at [408, 220] on img at bounding box center [431, 199] width 266 height 399
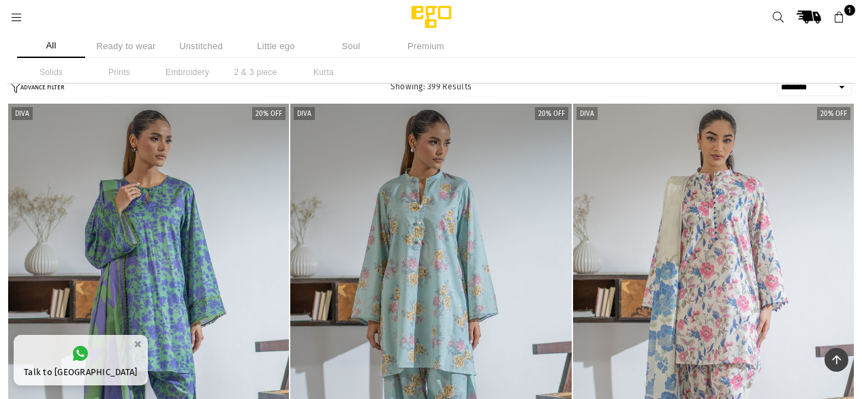
select select "******"
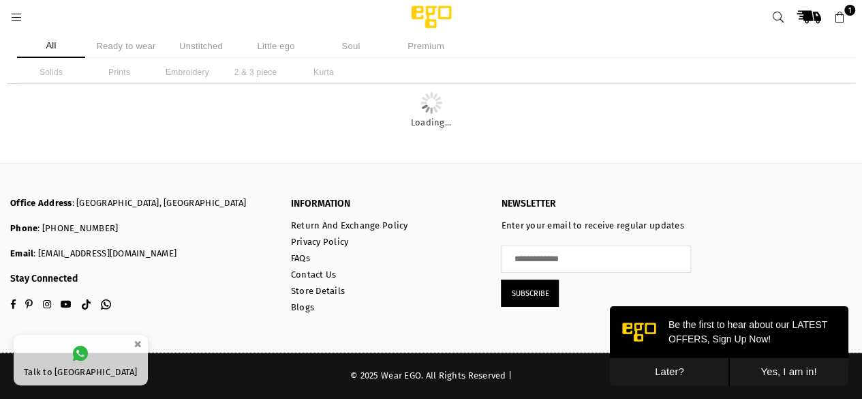
scroll to position [5455, 0]
click at [655, 366] on button "Later?" at bounding box center [669, 372] width 119 height 28
